Goal: Navigation & Orientation: Find specific page/section

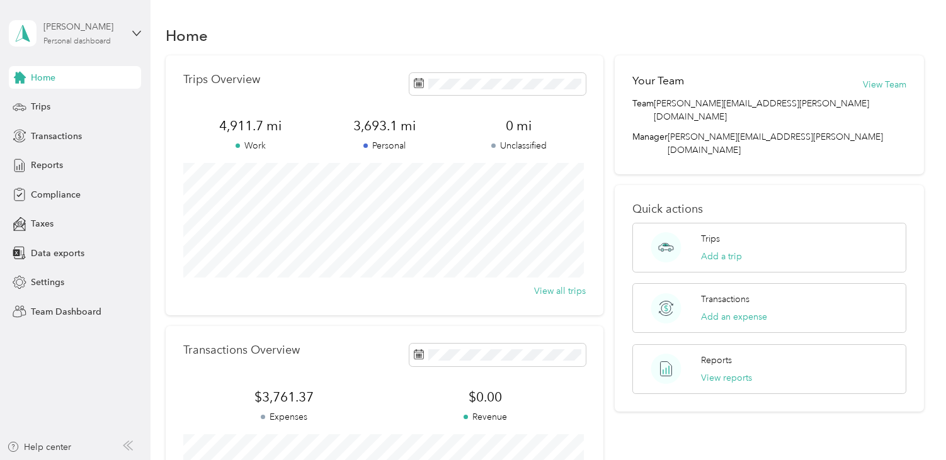
click at [74, 36] on div "[PERSON_NAME] Personal dashboard" at bounding box center [82, 32] width 79 height 25
click at [59, 101] on div "Team dashboard" at bounding box center [53, 102] width 67 height 13
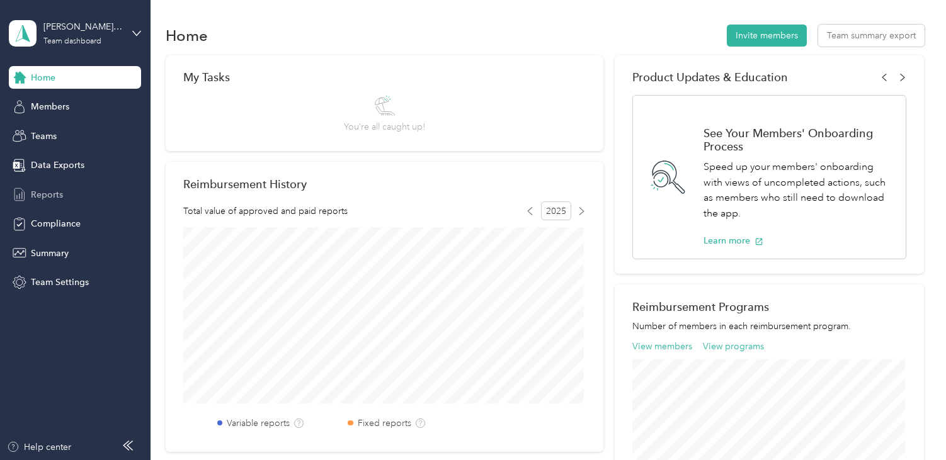
click at [33, 190] on span "Reports" at bounding box center [47, 194] width 32 height 13
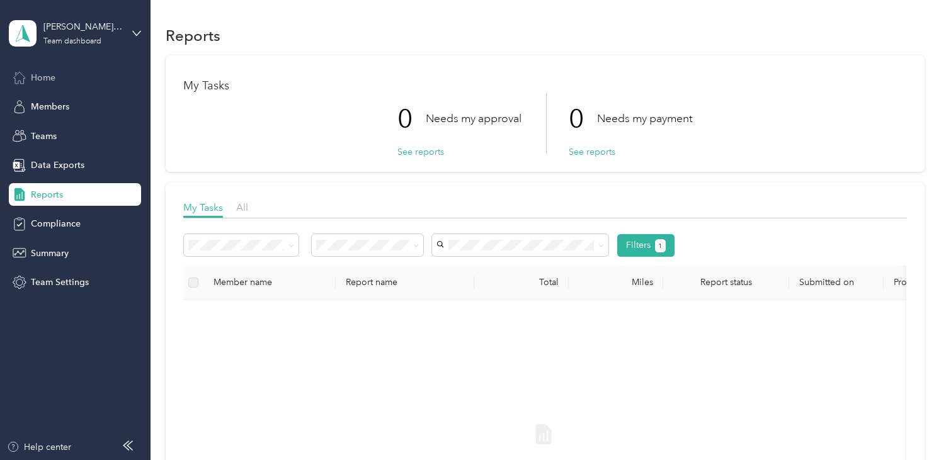
click at [32, 77] on span "Home" at bounding box center [43, 77] width 25 height 13
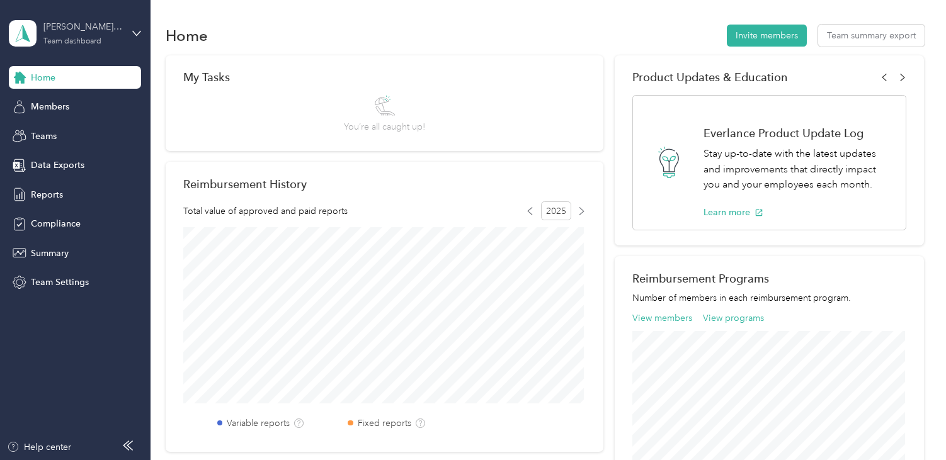
click at [72, 38] on div "Team dashboard" at bounding box center [72, 42] width 58 height 8
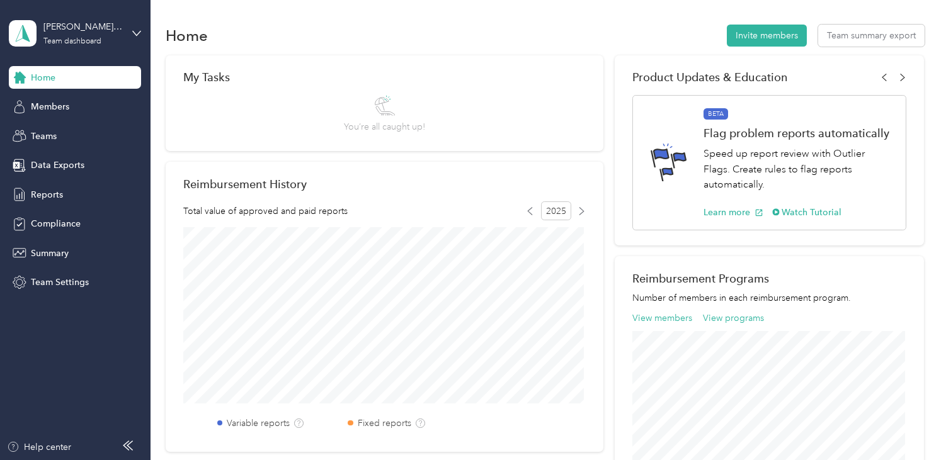
click at [59, 129] on div "Personal dashboard" at bounding box center [59, 131] width 79 height 13
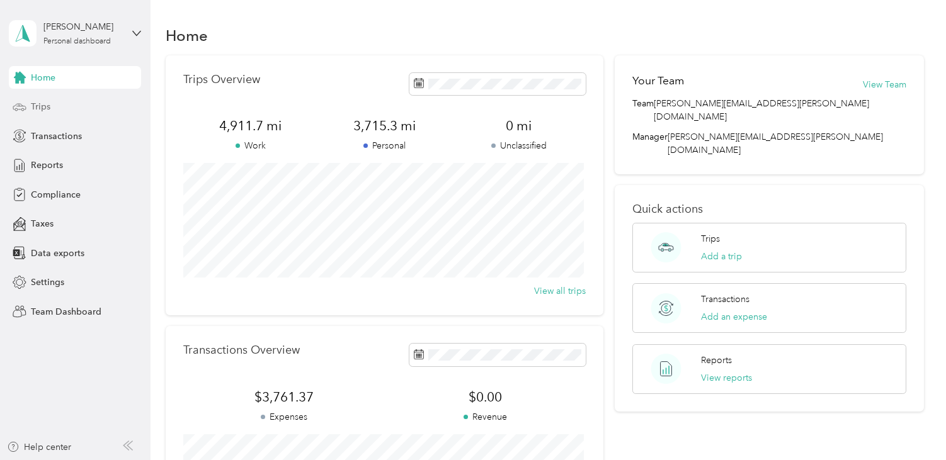
click at [47, 107] on span "Trips" at bounding box center [41, 106] width 20 height 13
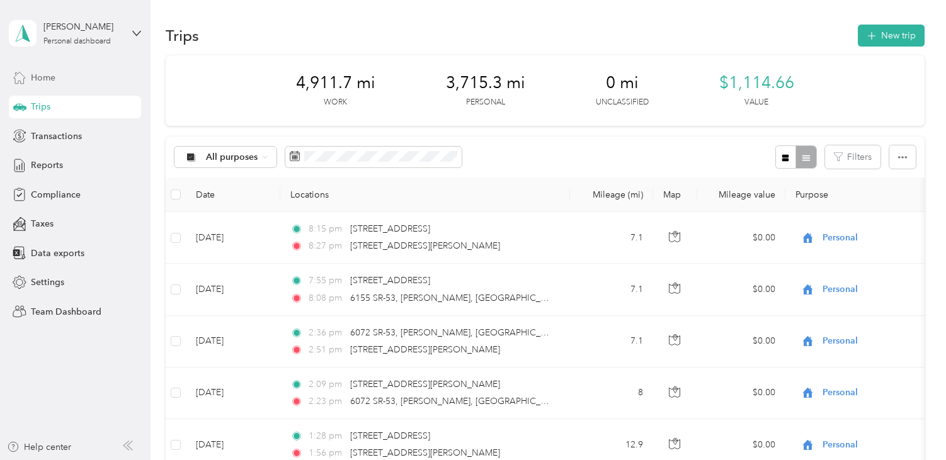
click at [37, 79] on span "Home" at bounding box center [43, 77] width 25 height 13
